Goal: Check status: Check status

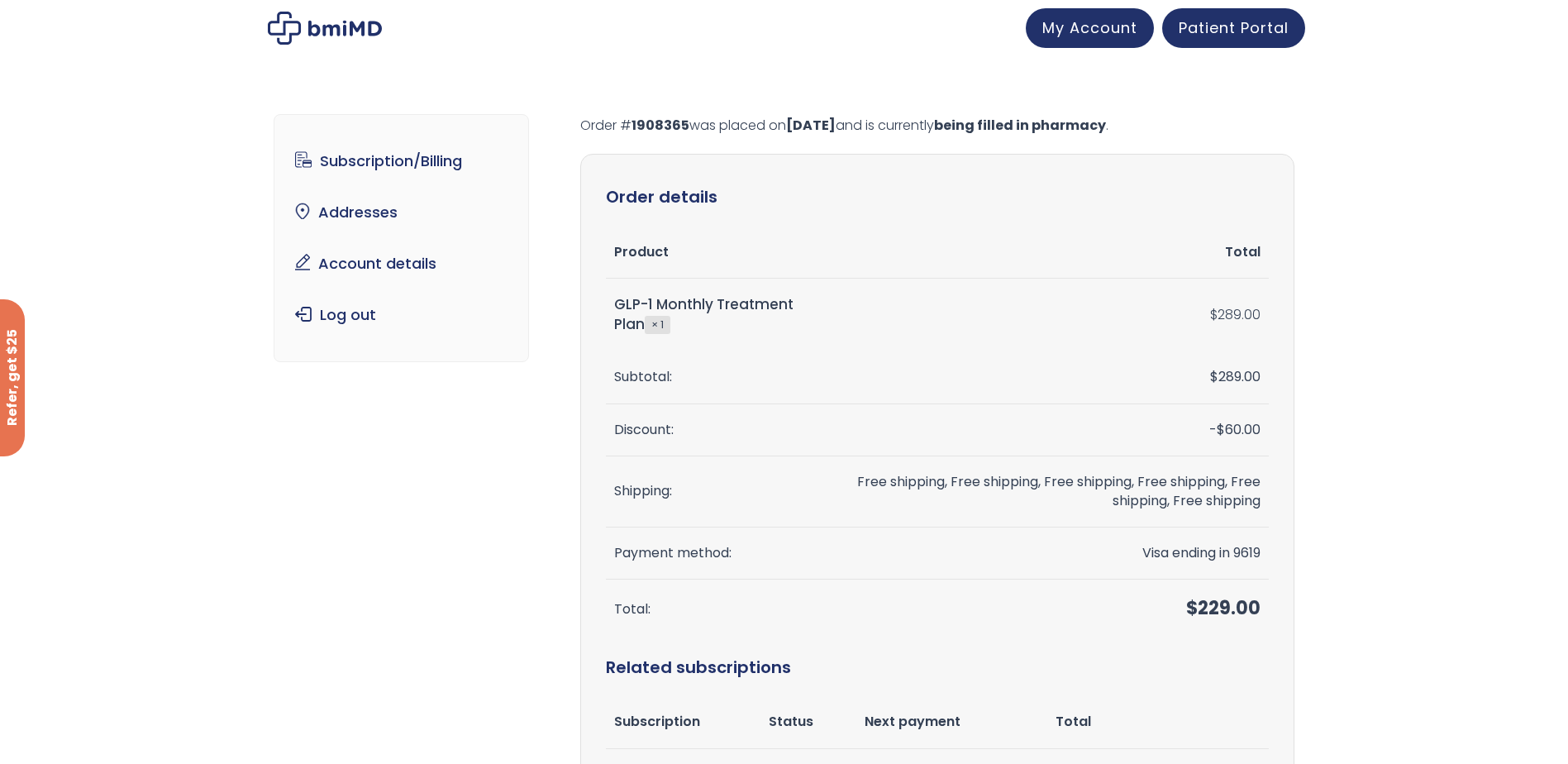
drag, startPoint x: 446, startPoint y: 580, endPoint x: 441, endPoint y: 543, distance: 37.3
click at [445, 567] on div "Subscription/Billing bmiRewards Addresses Account details Submit a Review Log o…" at bounding box center [784, 601] width 1021 height 1040
click at [1229, 29] on span "Patient Portal" at bounding box center [1234, 25] width 110 height 21
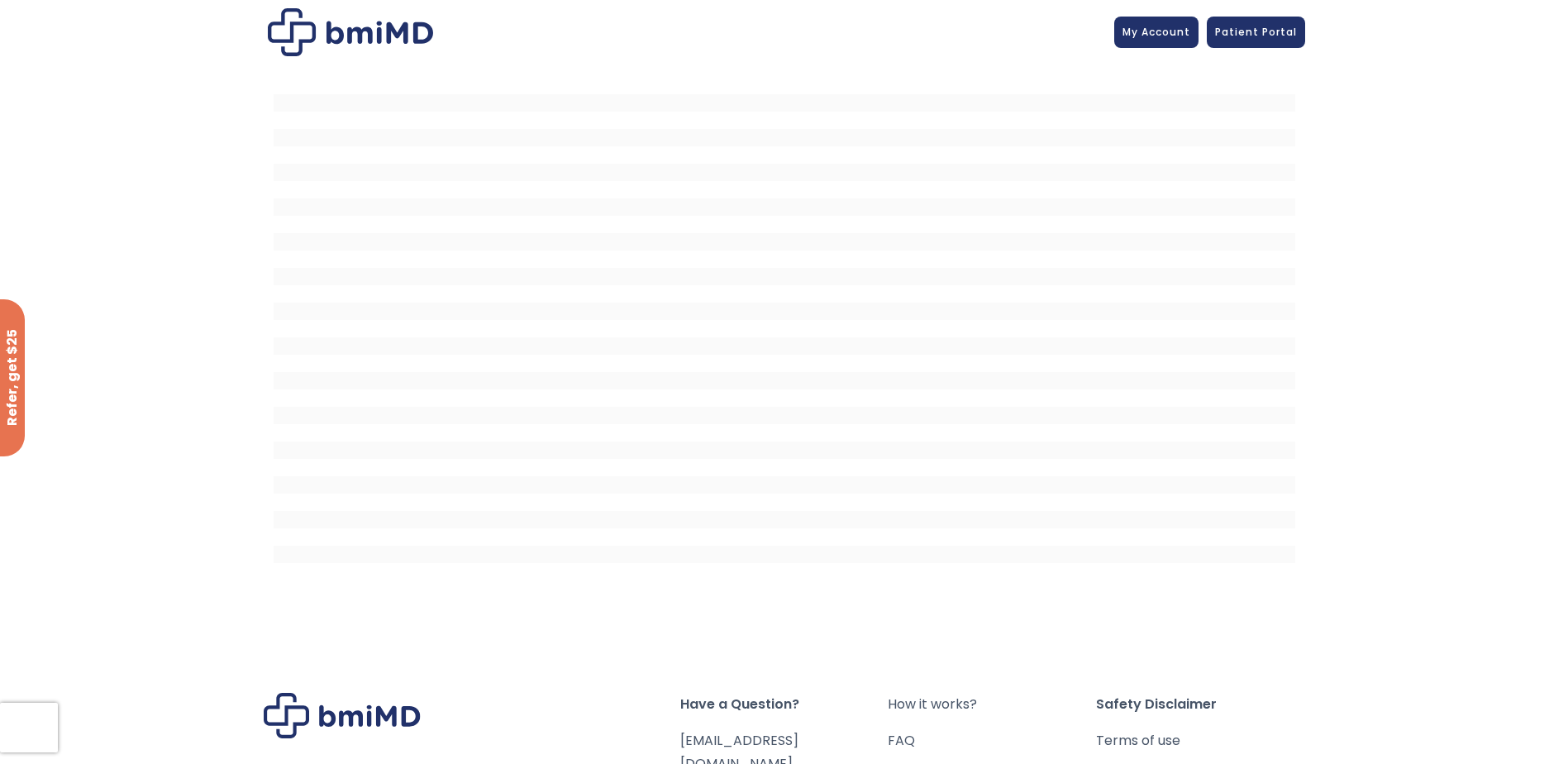
click at [1387, 124] on div at bounding box center [784, 337] width 1568 height 546
click at [1129, 25] on span "My Account" at bounding box center [1156, 29] width 68 height 14
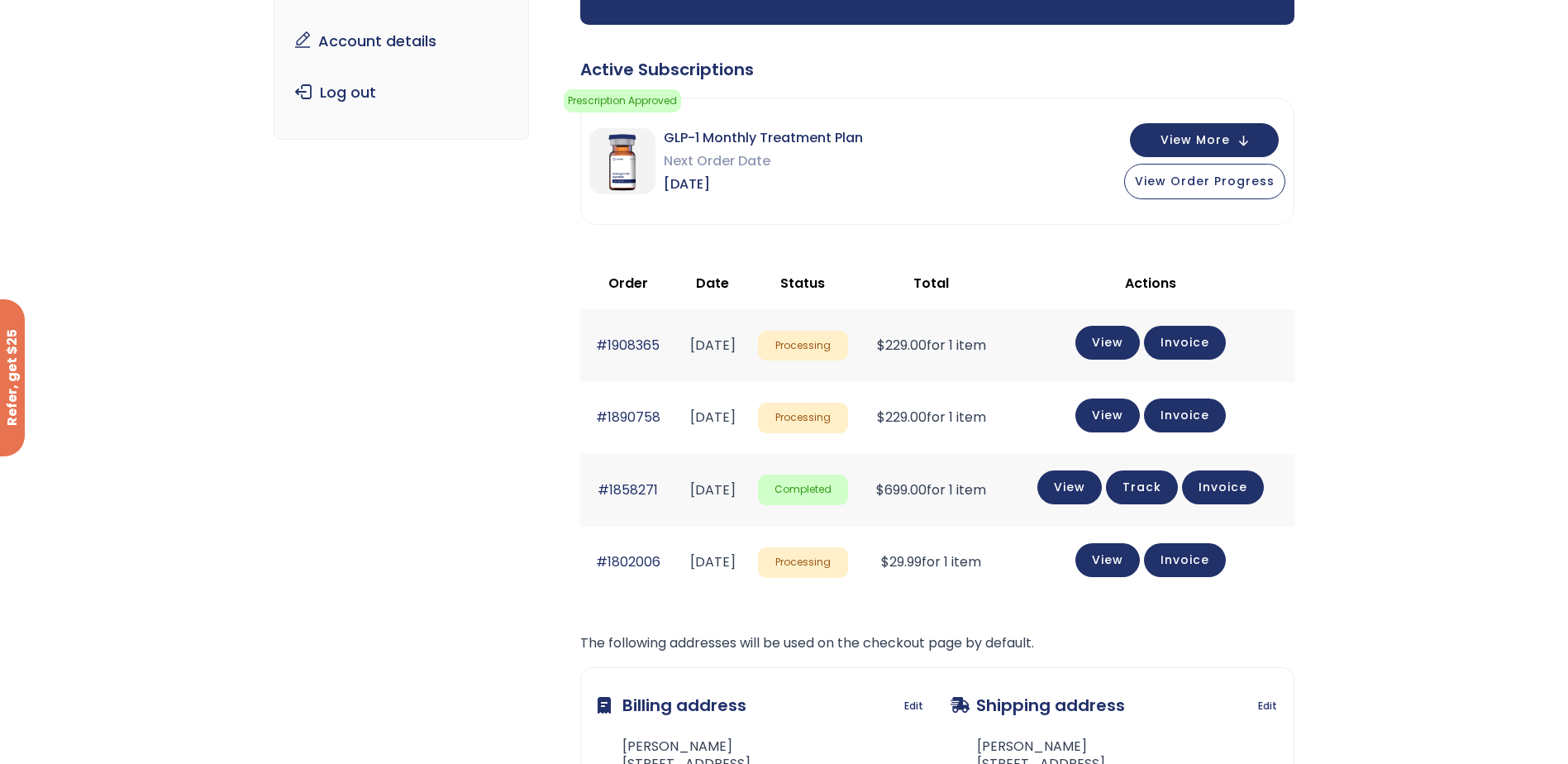
scroll to position [248, 0]
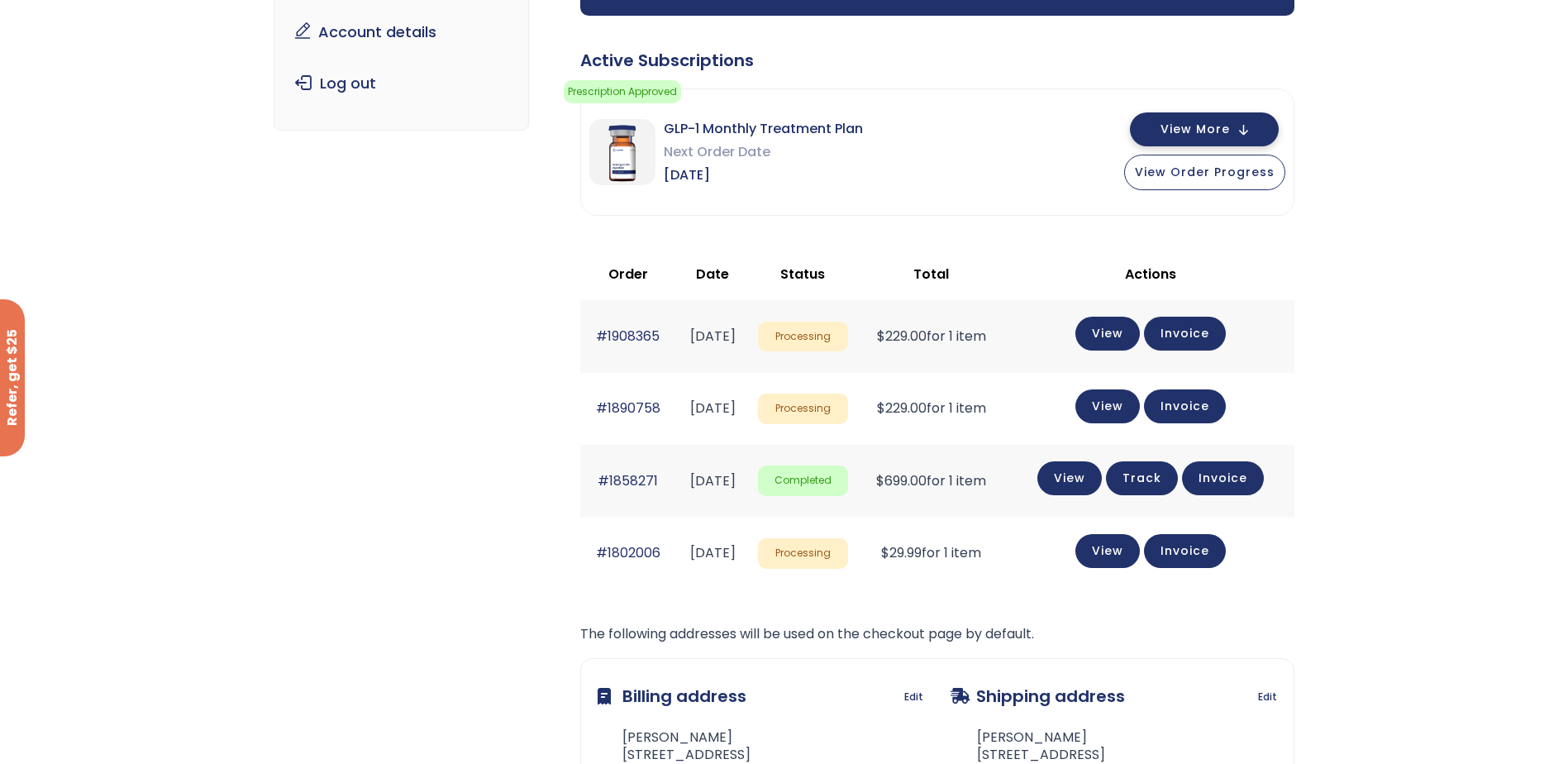
click at [1249, 124] on button "View More" at bounding box center [1204, 129] width 149 height 34
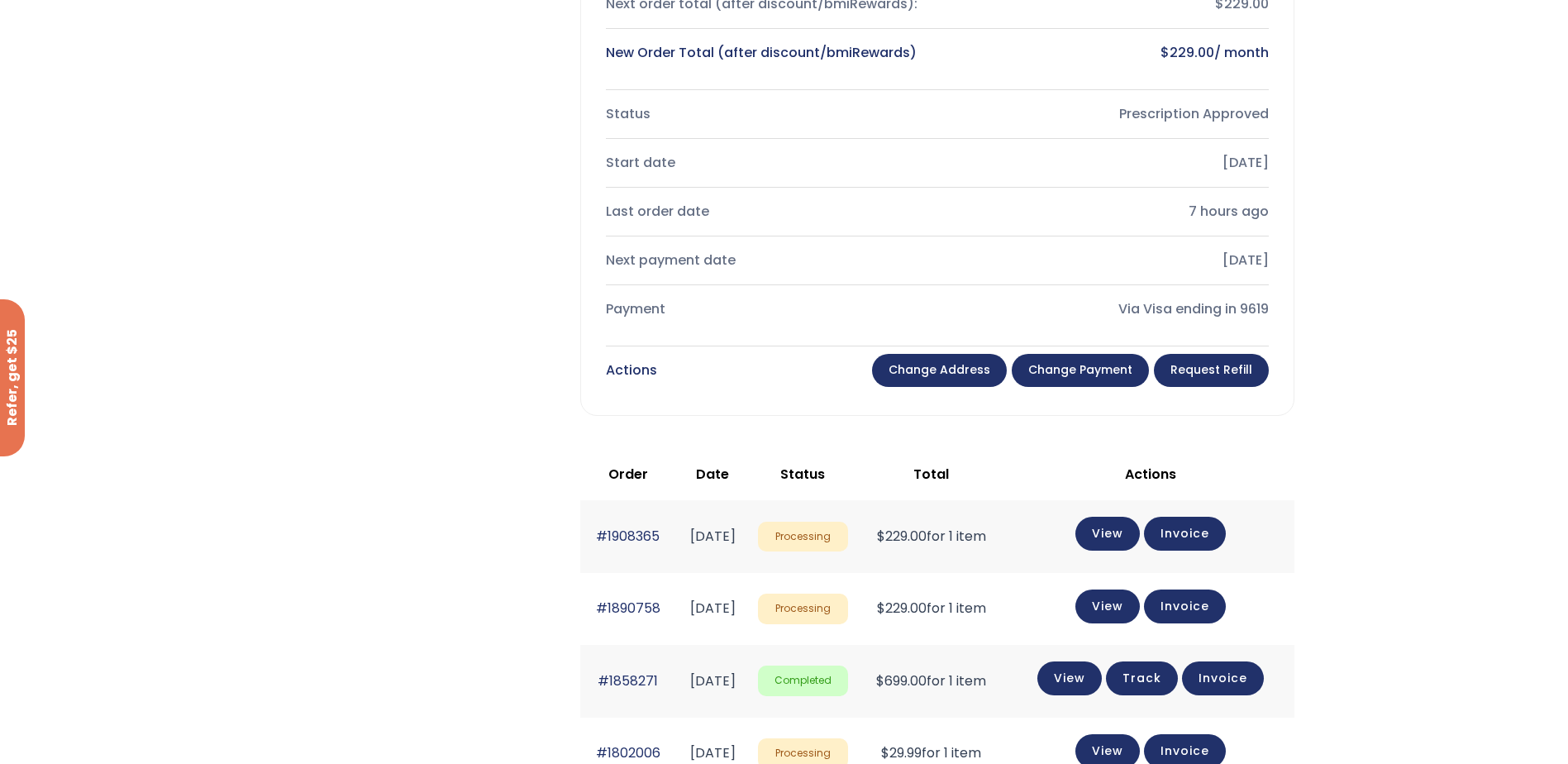
scroll to position [662, 0]
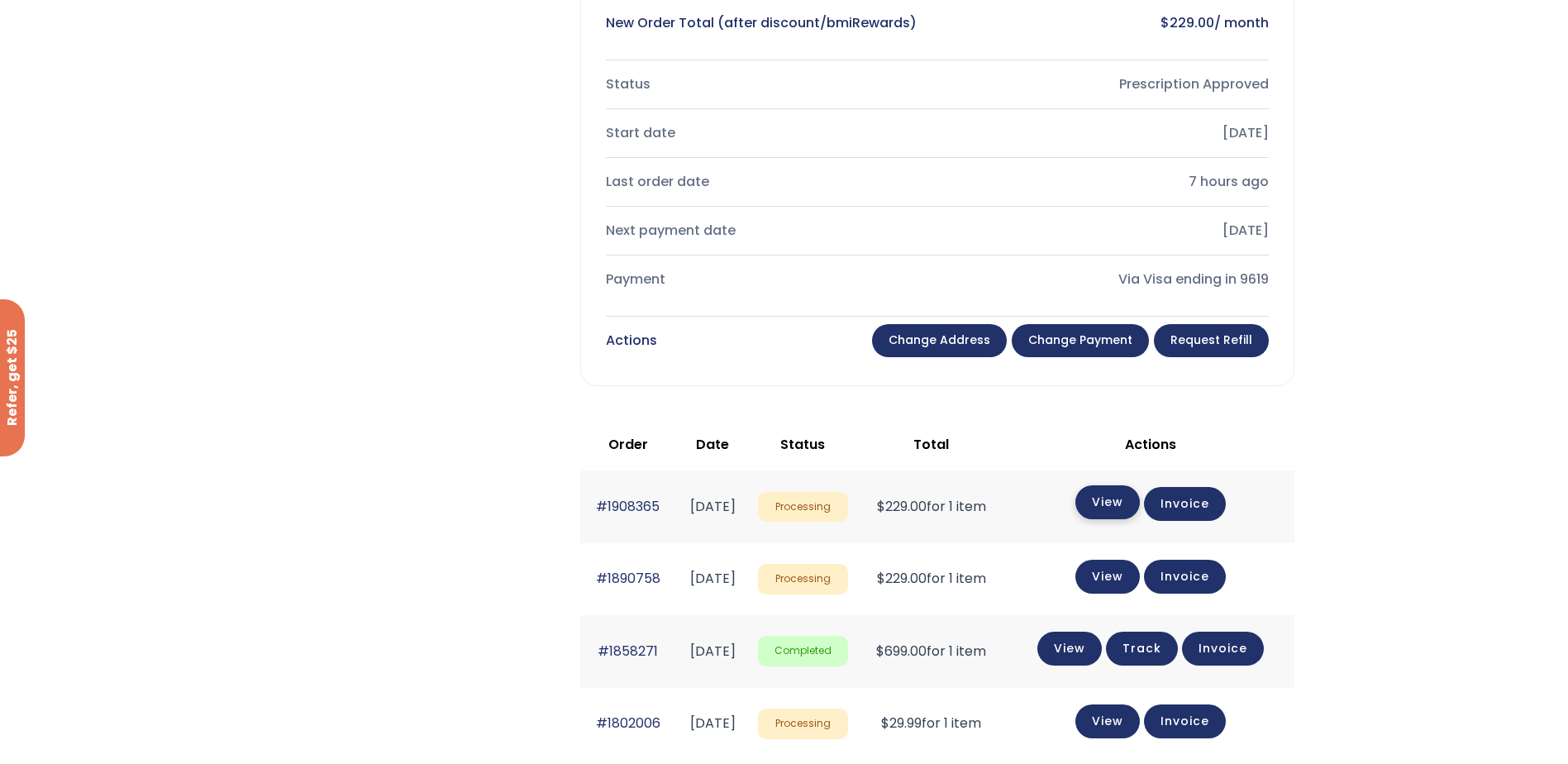
click at [1127, 508] on link "View" at bounding box center [1107, 503] width 64 height 34
